Goal: Information Seeking & Learning: Learn about a topic

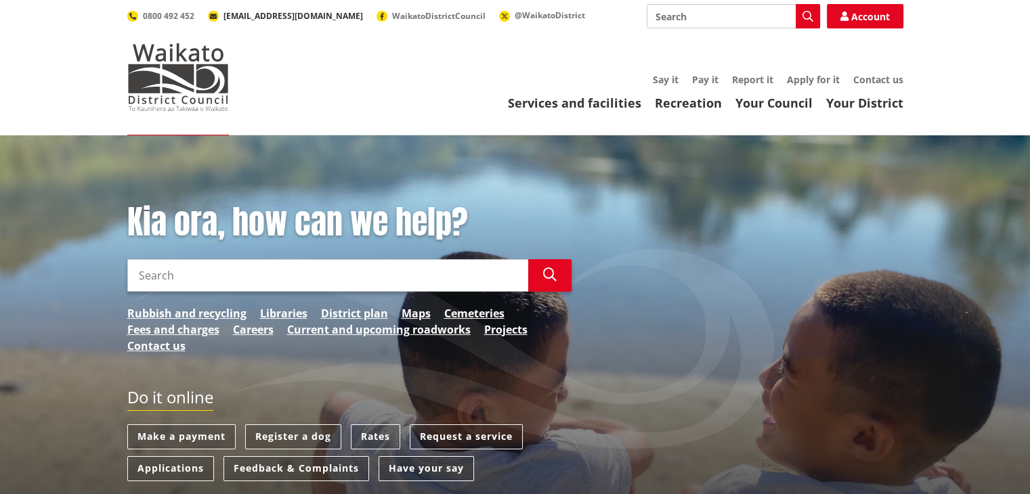
click at [273, 18] on span "[EMAIL_ADDRESS][DOMAIN_NAME]" at bounding box center [292, 16] width 139 height 12
click at [875, 23] on link "Account" at bounding box center [864, 16] width 76 height 24
click at [883, 7] on link "Account" at bounding box center [864, 16] width 76 height 24
click at [383, 262] on input "Search" at bounding box center [327, 275] width 401 height 32
type input "maori"
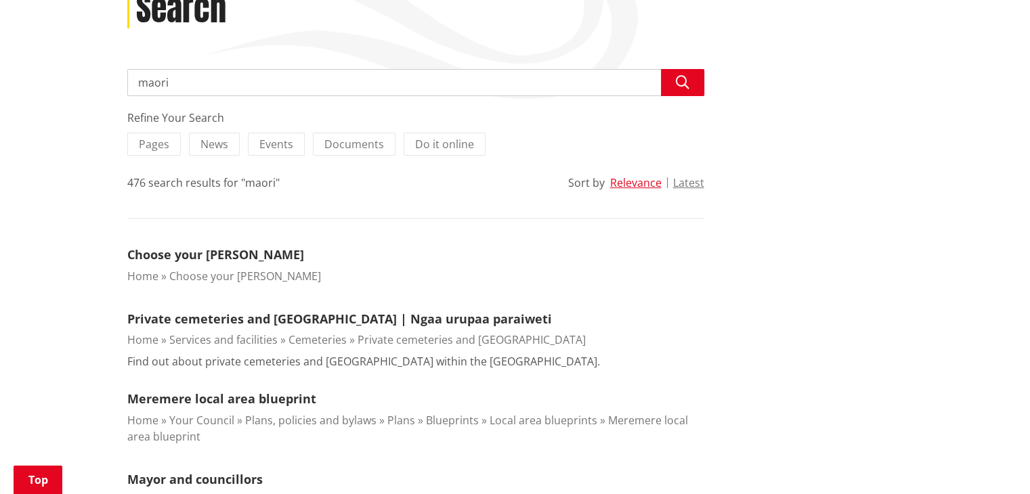
scroll to position [205, 0]
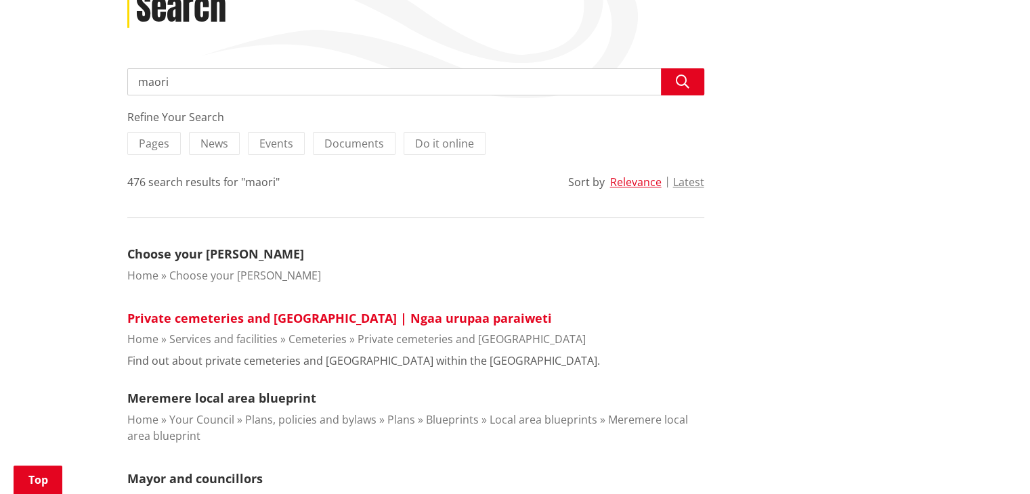
click at [372, 317] on link "Private cemeteries and urupaa | Ngaa urupaa paraiweti" at bounding box center [339, 318] width 424 height 16
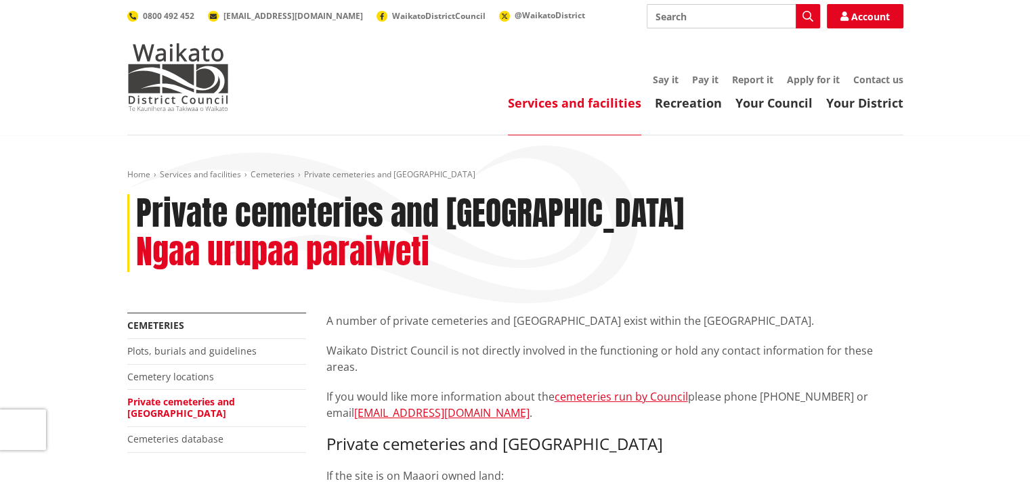
click at [125, 98] on div "Toggle search Toggle navigation Services and facilities Recreation Your Council…" at bounding box center [515, 57] width 796 height 107
click at [133, 173] on link "Home" at bounding box center [138, 175] width 23 height 12
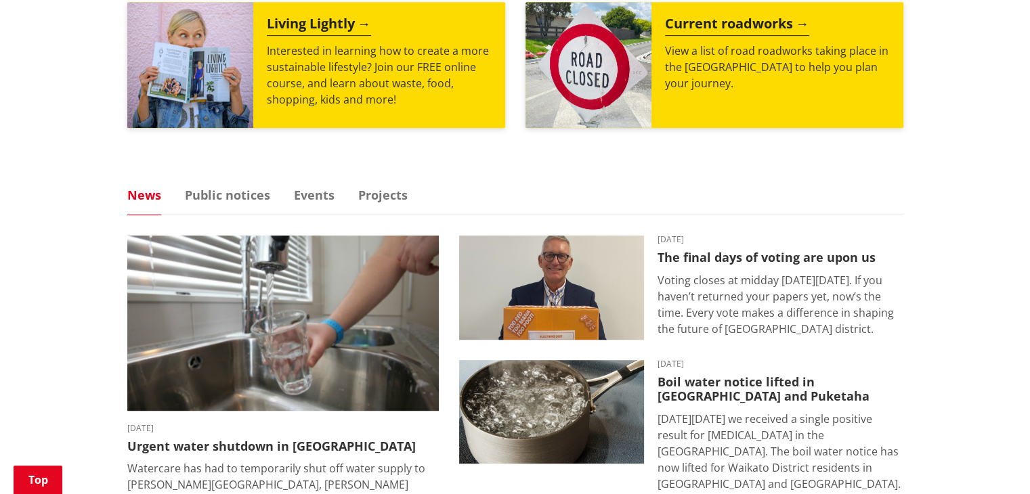
scroll to position [712, 0]
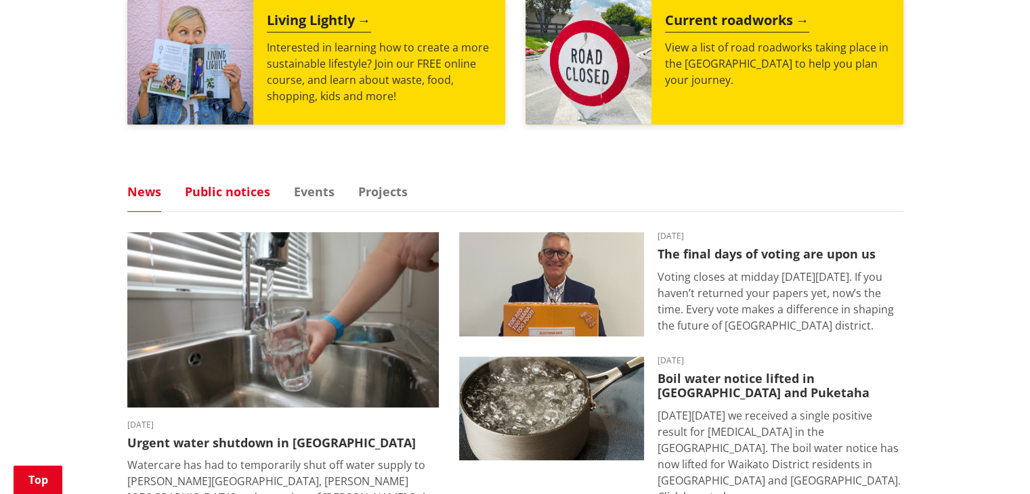
click at [223, 193] on link "Public notices" at bounding box center [227, 191] width 85 height 12
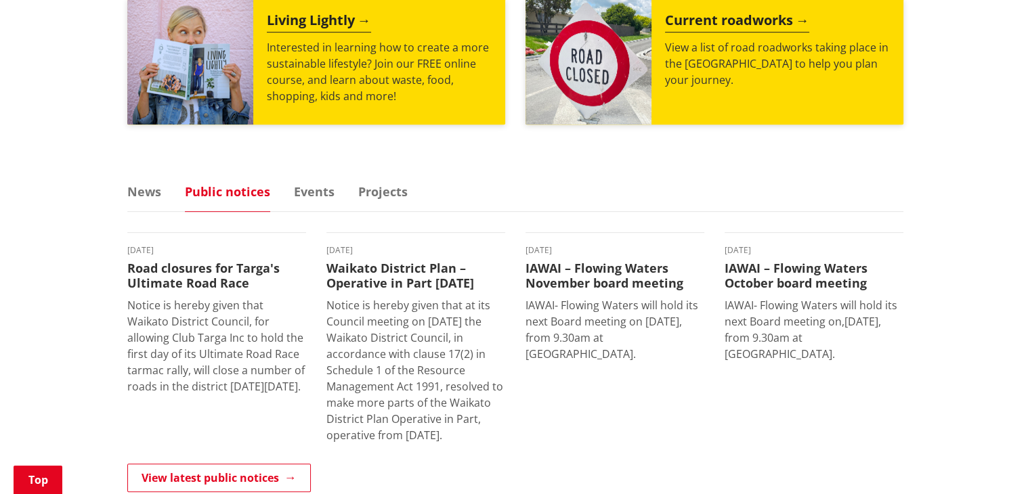
click at [289, 185] on ul "News Public notices Events Projects" at bounding box center [515, 198] width 776 height 26
click at [305, 187] on link "Events" at bounding box center [314, 191] width 41 height 12
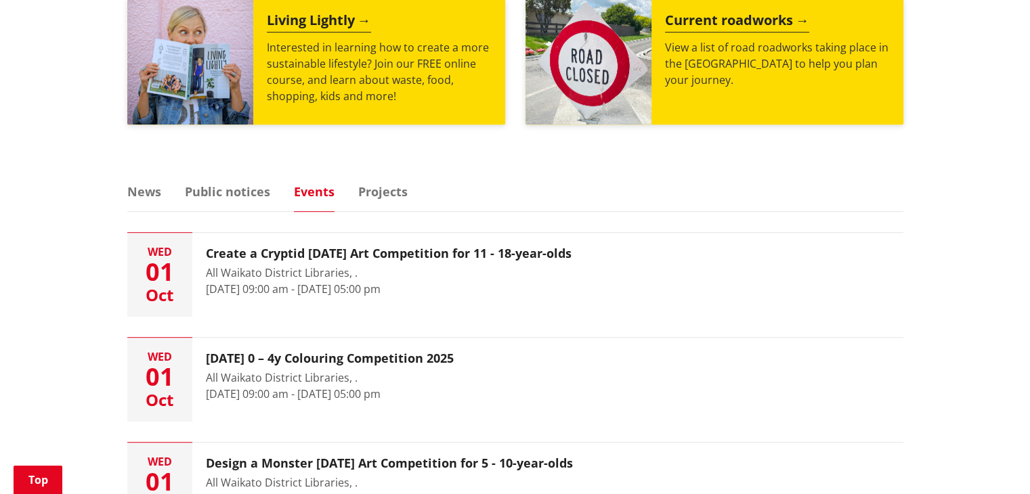
click at [387, 204] on ul "News Public notices Events Projects" at bounding box center [515, 198] width 776 height 26
click at [390, 195] on link "Projects" at bounding box center [382, 191] width 49 height 12
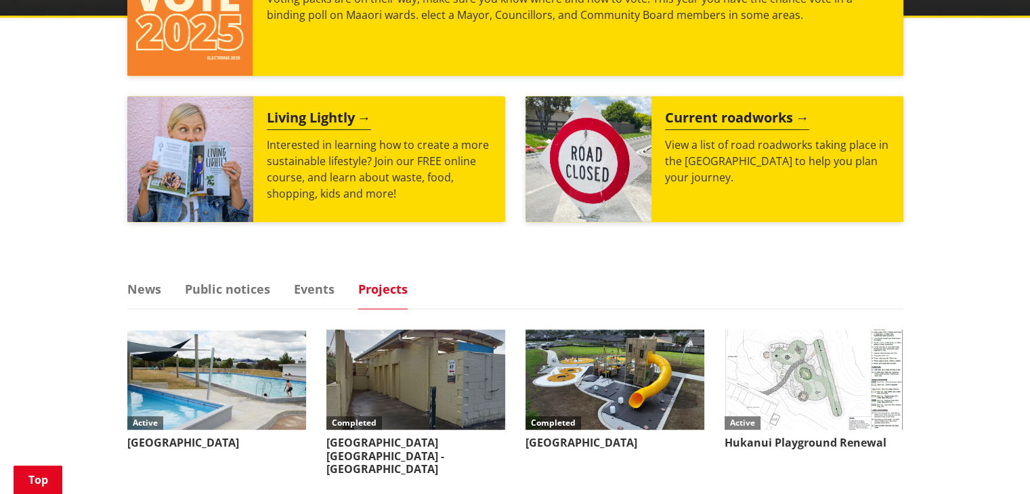
scroll to position [593, 0]
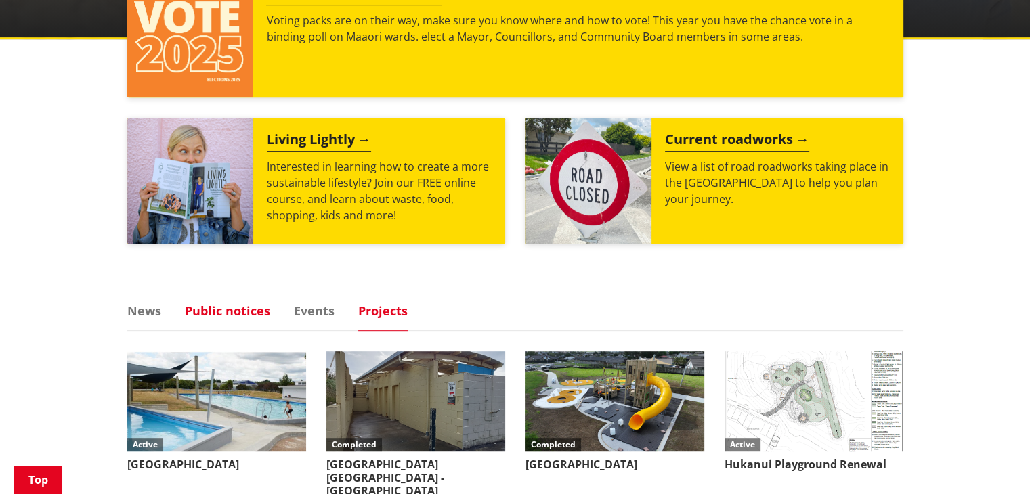
click at [248, 307] on link "Public notices" at bounding box center [227, 311] width 85 height 12
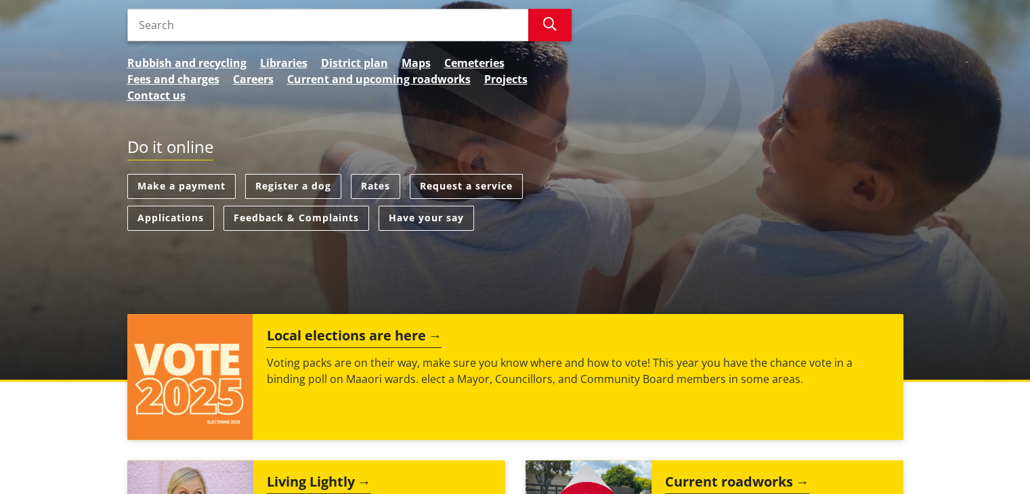
scroll to position [0, 0]
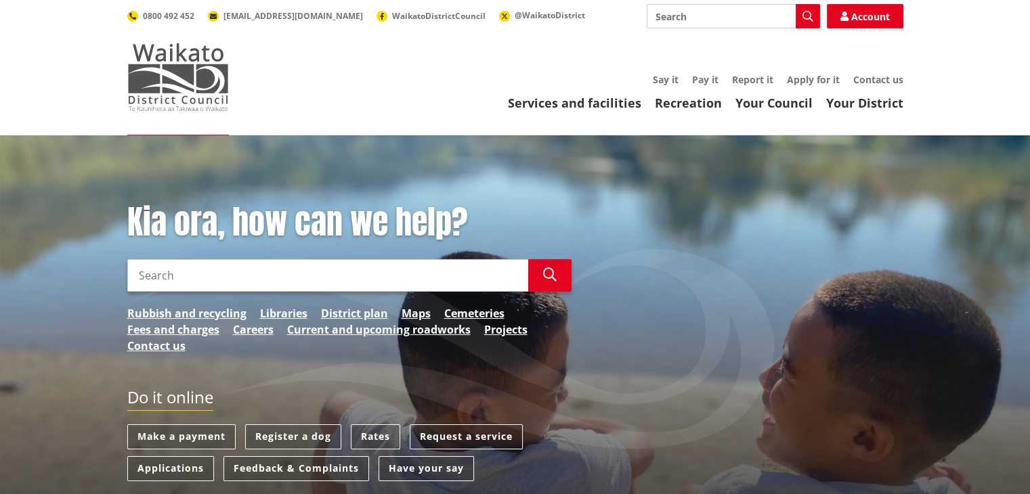
click at [182, 83] on img at bounding box center [178, 77] width 102 height 68
click at [545, 100] on link "Services and facilities" at bounding box center [574, 103] width 133 height 16
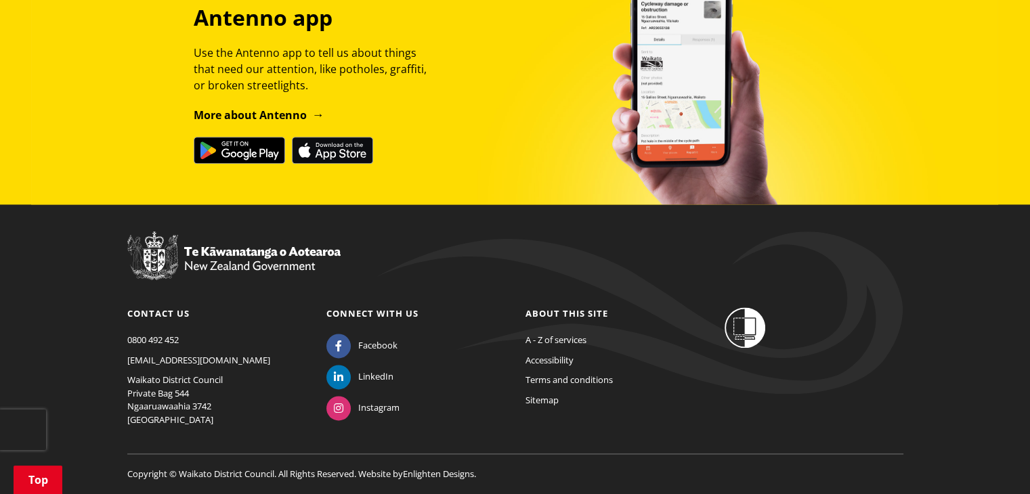
scroll to position [1690, 0]
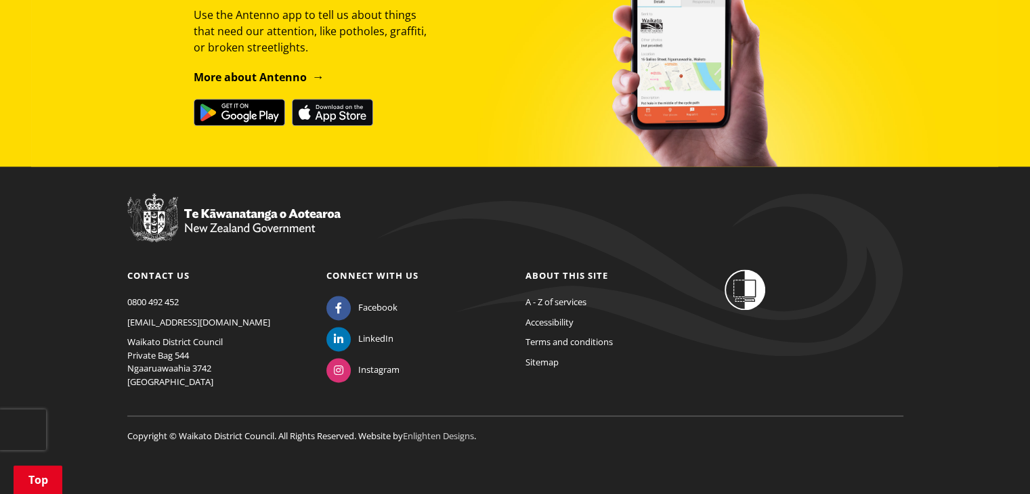
click at [410, 435] on link "Enlighten Designs" at bounding box center [438, 436] width 71 height 12
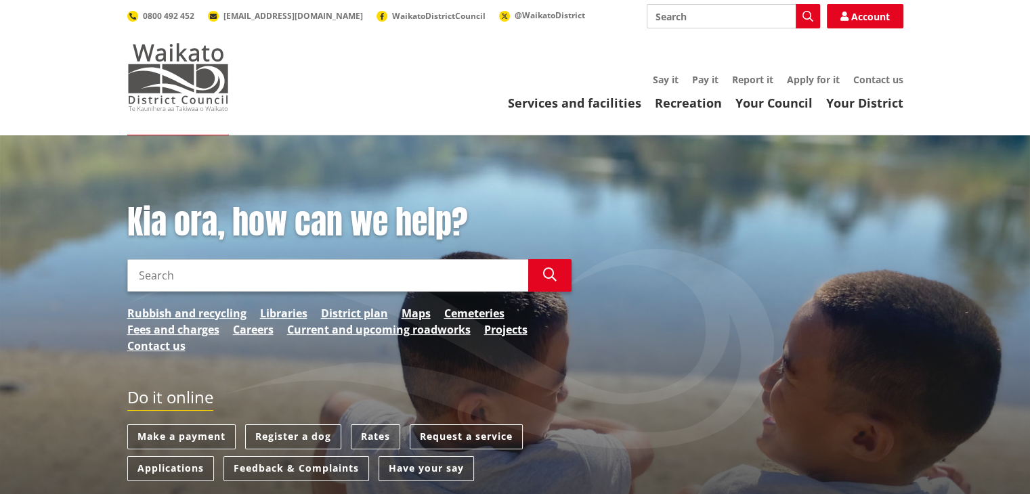
click at [150, 67] on img at bounding box center [178, 77] width 102 height 68
click at [613, 108] on link "Services and facilities" at bounding box center [574, 103] width 133 height 16
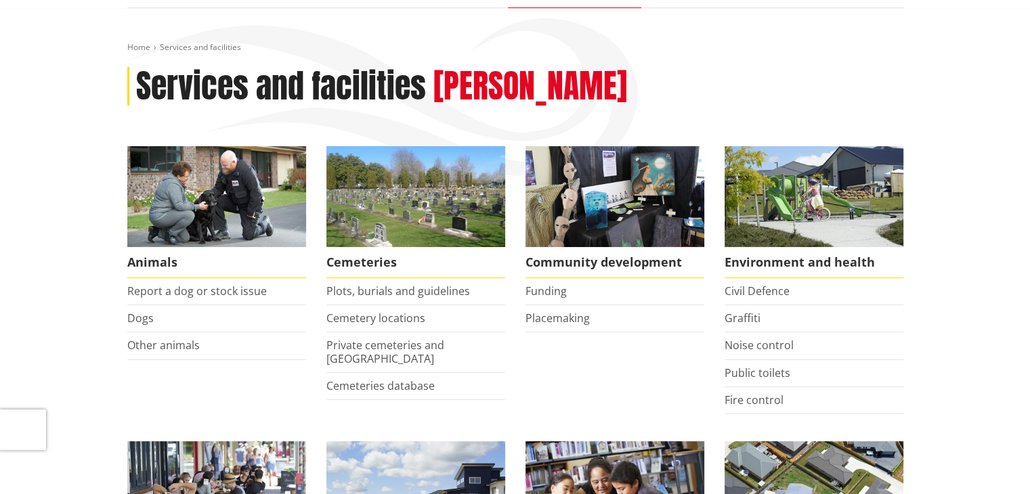
scroll to position [129, 0]
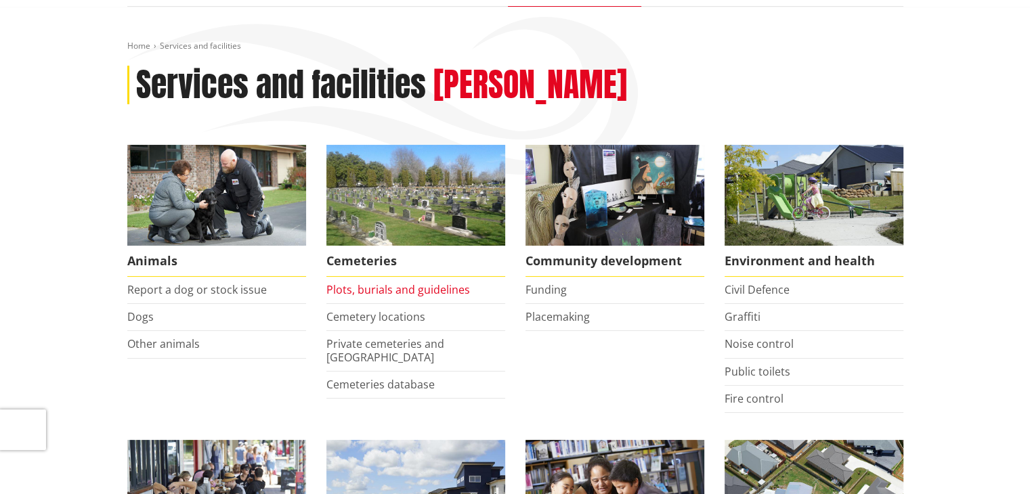
click at [362, 290] on link "Plots, burials and guidelines" at bounding box center [398, 289] width 144 height 15
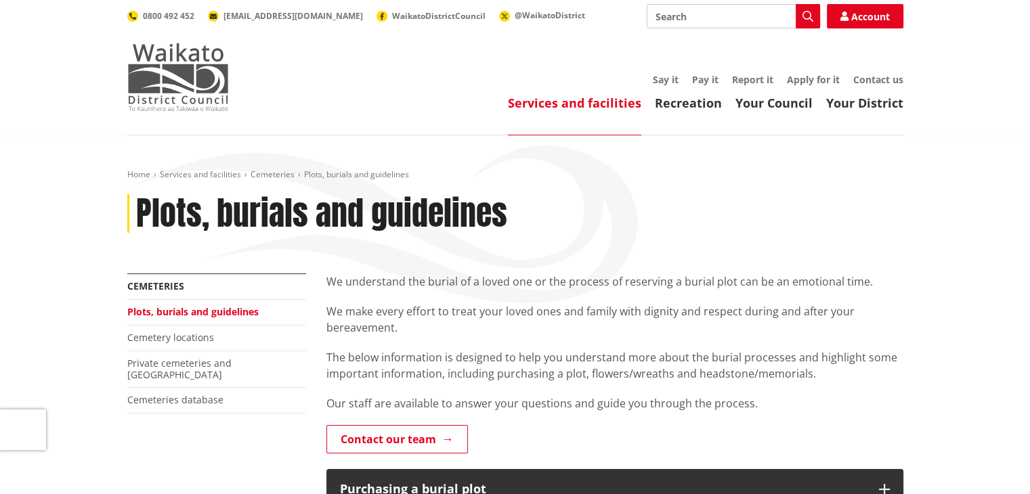
click at [181, 51] on img at bounding box center [178, 77] width 102 height 68
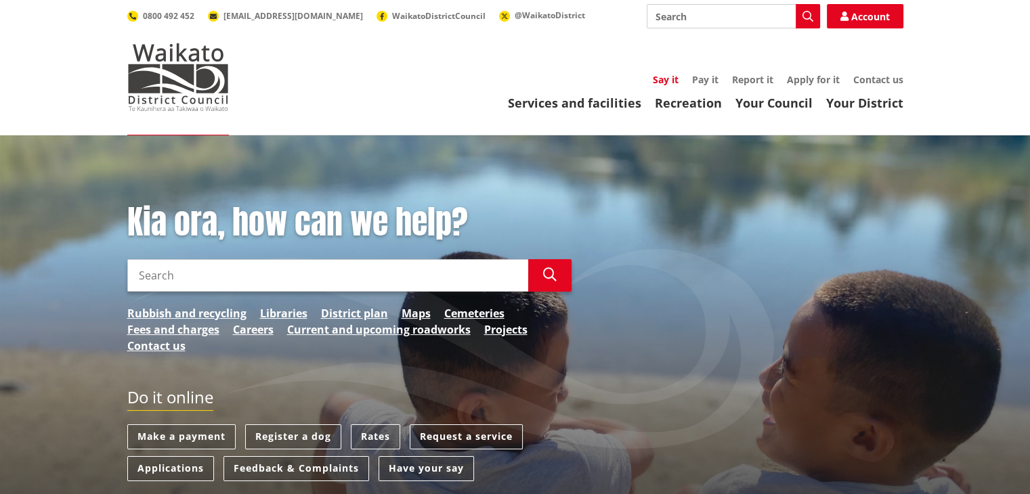
click at [669, 83] on link "Say it" at bounding box center [666, 79] width 26 height 13
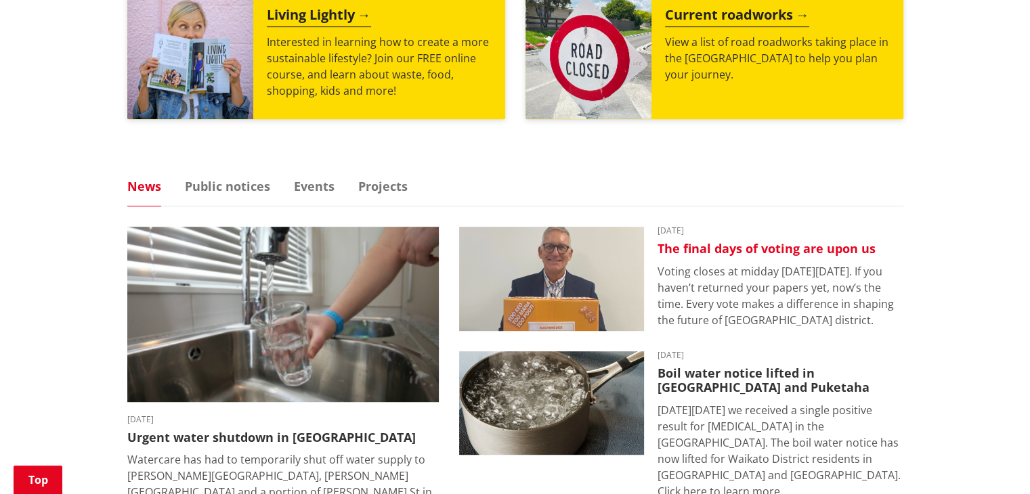
scroll to position [717, 0]
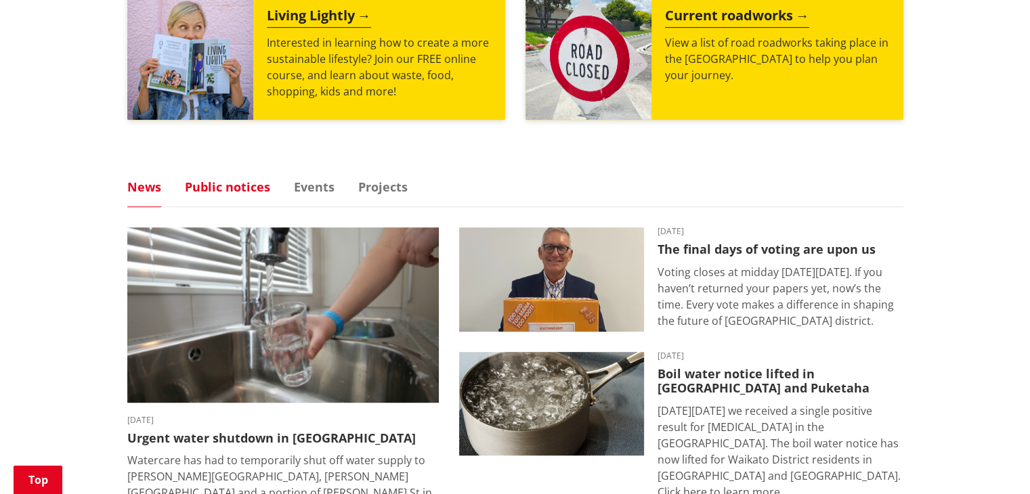
click at [217, 181] on link "Public notices" at bounding box center [227, 187] width 85 height 12
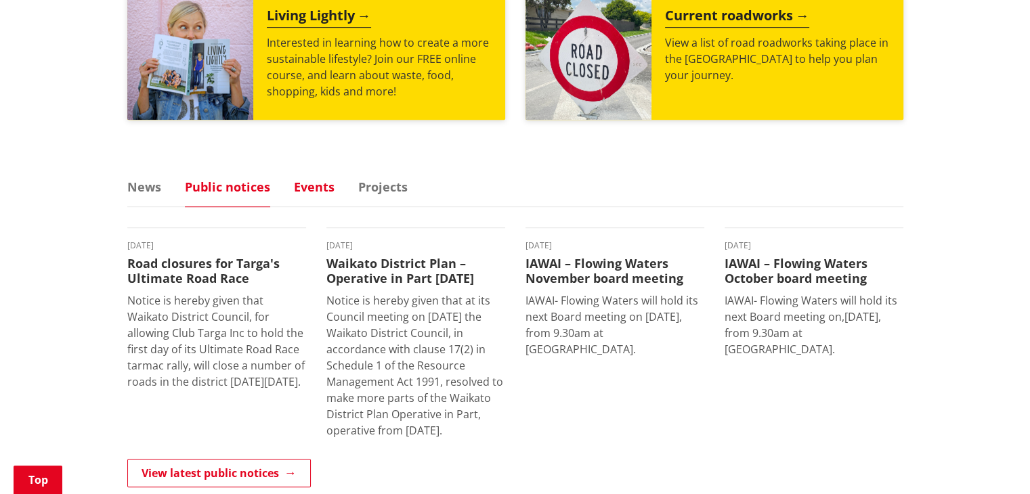
click at [305, 185] on link "Events" at bounding box center [314, 187] width 41 height 12
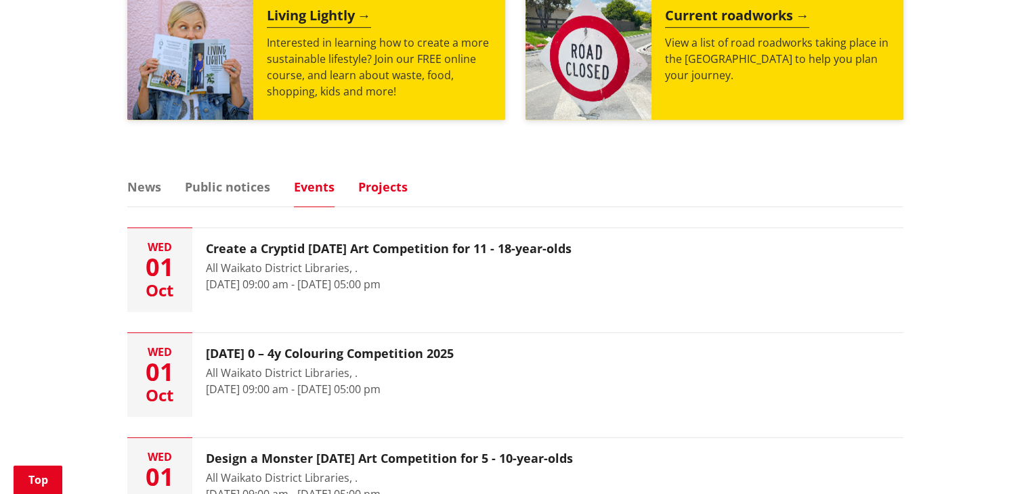
click at [376, 186] on link "Projects" at bounding box center [382, 187] width 49 height 12
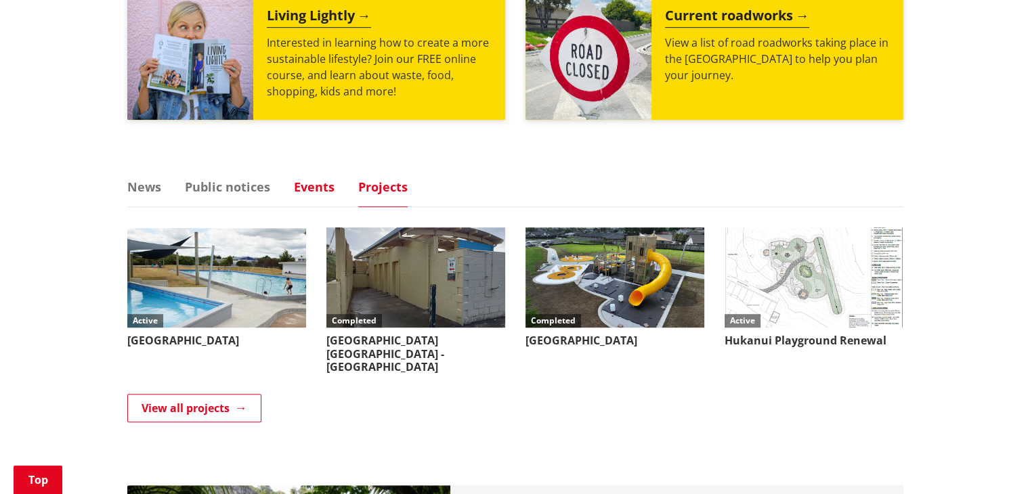
click at [297, 192] on link "Events" at bounding box center [314, 187] width 41 height 12
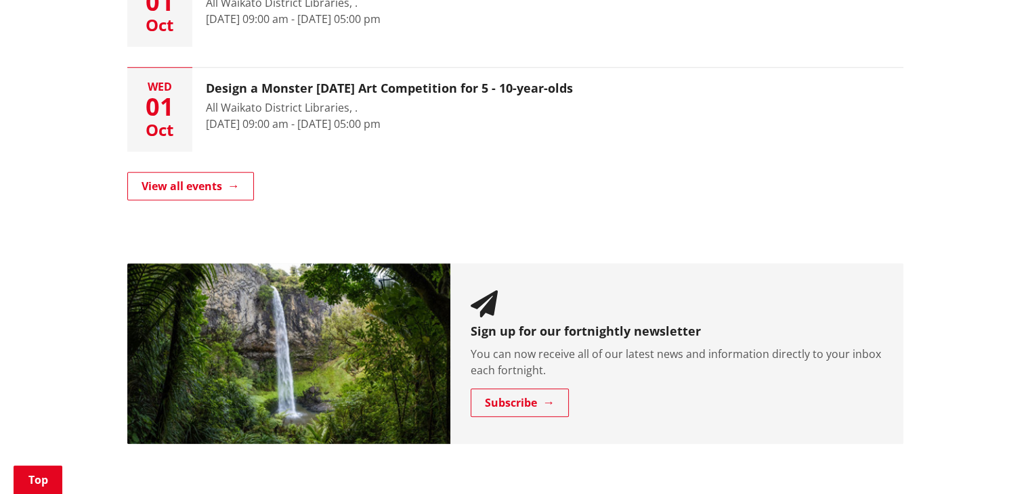
scroll to position [1088, 0]
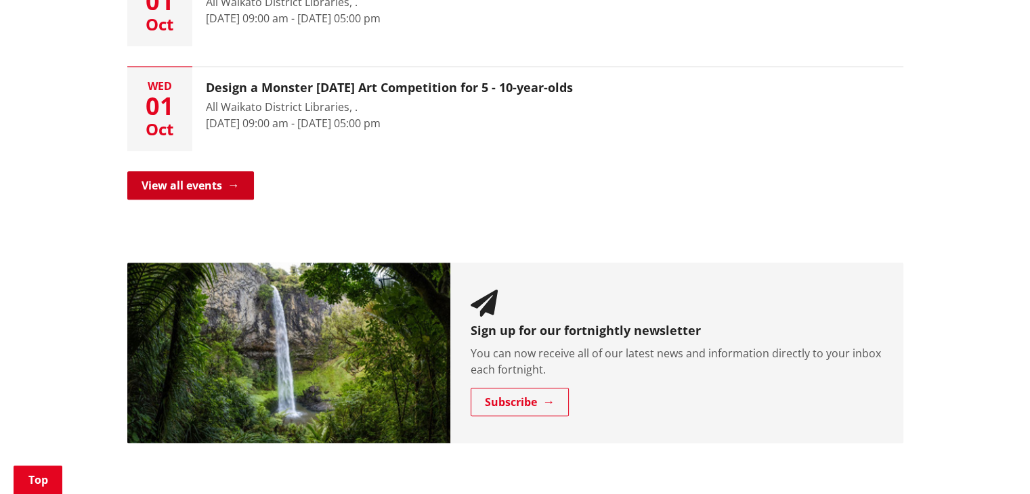
click at [211, 190] on link "View all events" at bounding box center [190, 185] width 127 height 28
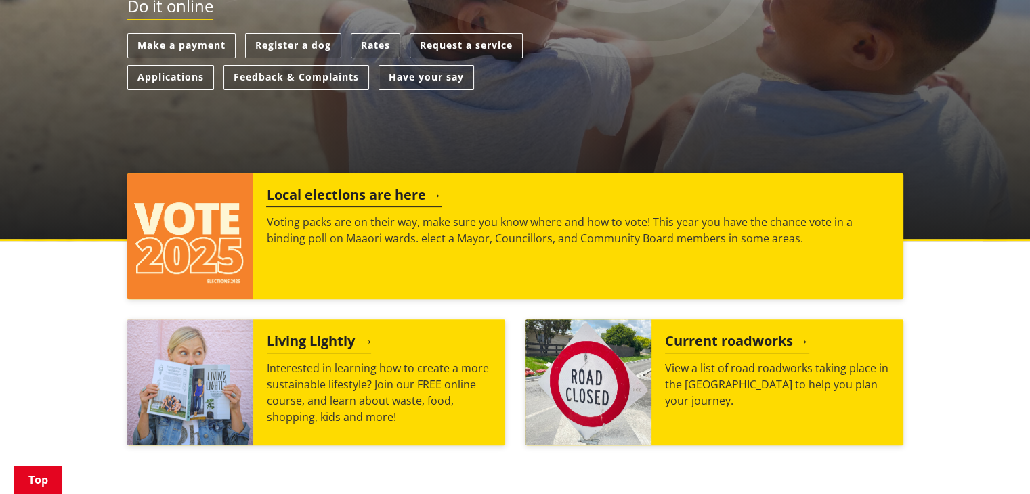
scroll to position [392, 0]
